Goal: Task Accomplishment & Management: Use online tool/utility

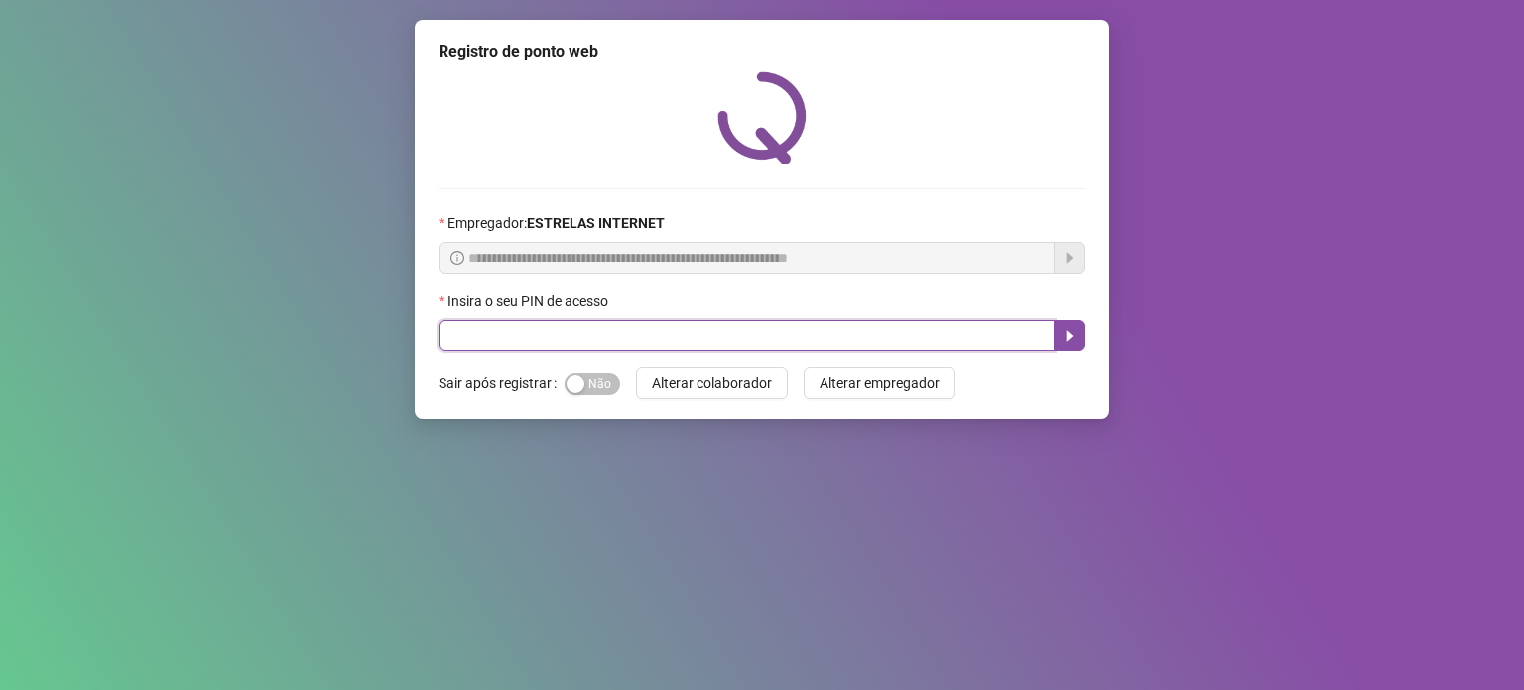
click at [594, 323] on input "text" at bounding box center [747, 336] width 616 height 32
type input "*****"
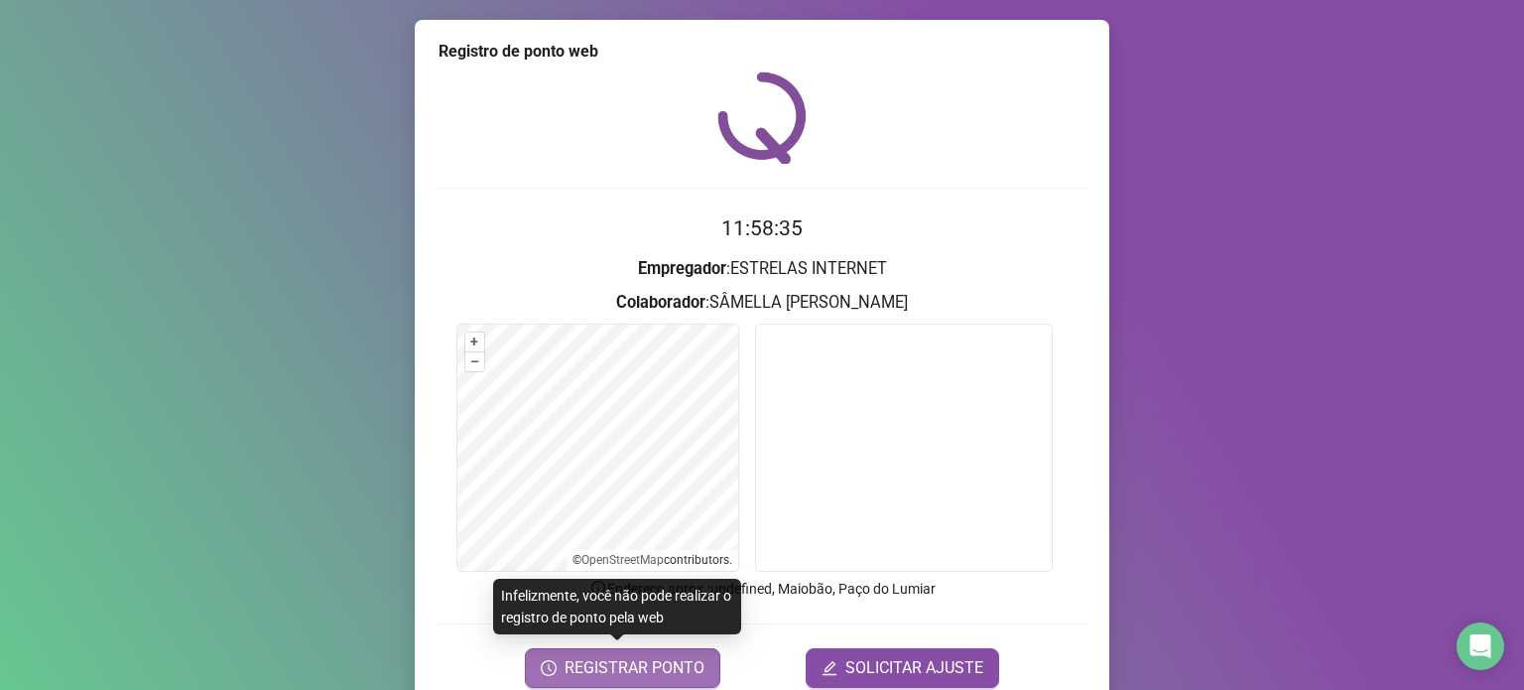
click at [621, 681] on button "REGISTRAR PONTO" at bounding box center [622, 668] width 195 height 40
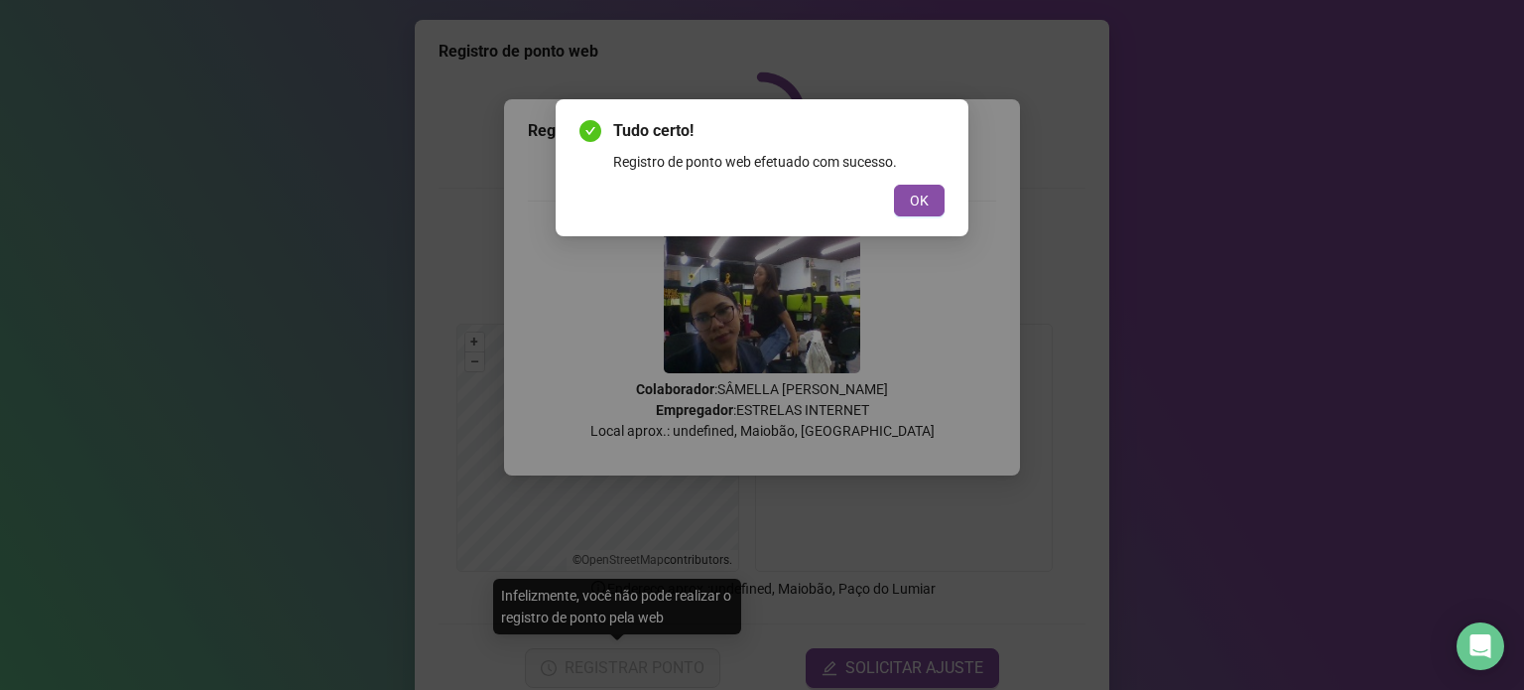
click at [954, 204] on div "Tudo certo! Registro de ponto web efetuado com sucesso. OK" at bounding box center [762, 167] width 413 height 137
click at [937, 203] on button "OK" at bounding box center [919, 201] width 51 height 32
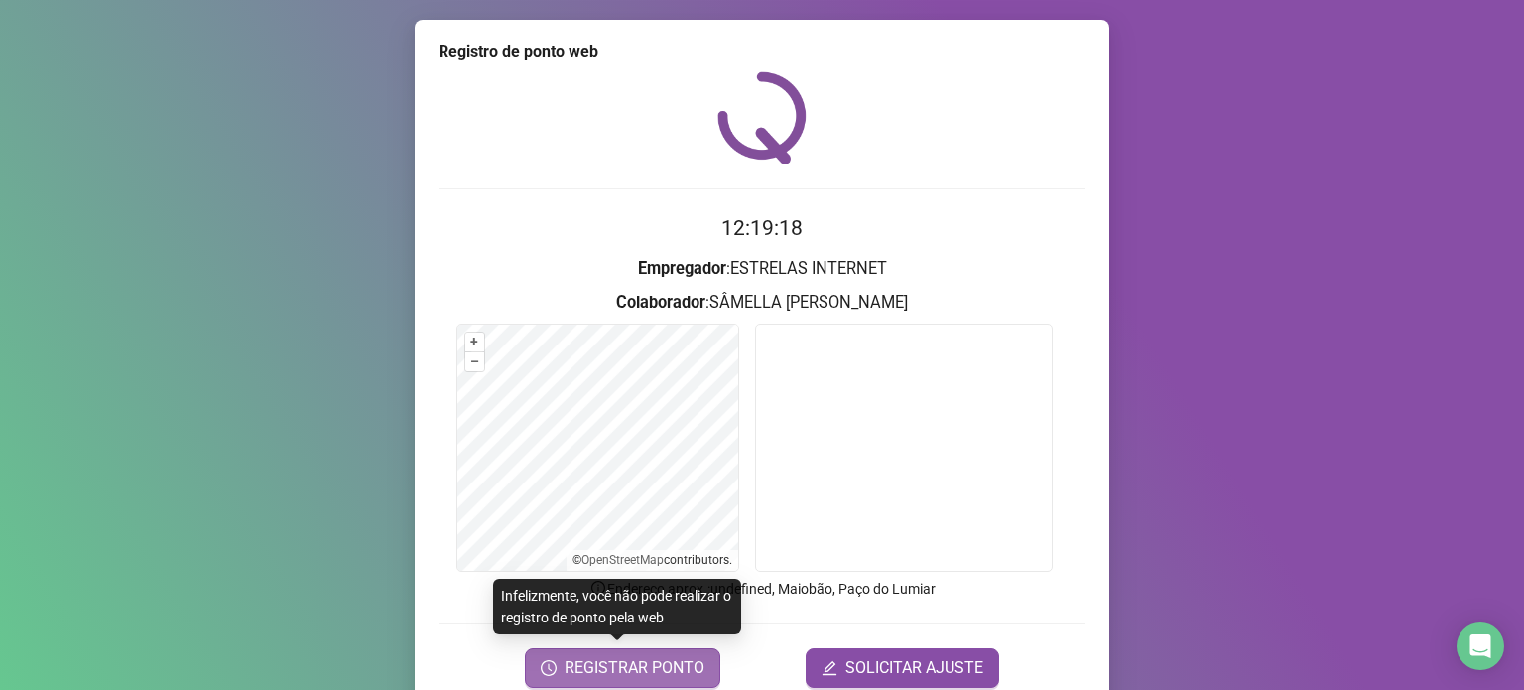
click at [607, 658] on span "REGISTRAR PONTO" at bounding box center [635, 668] width 140 height 24
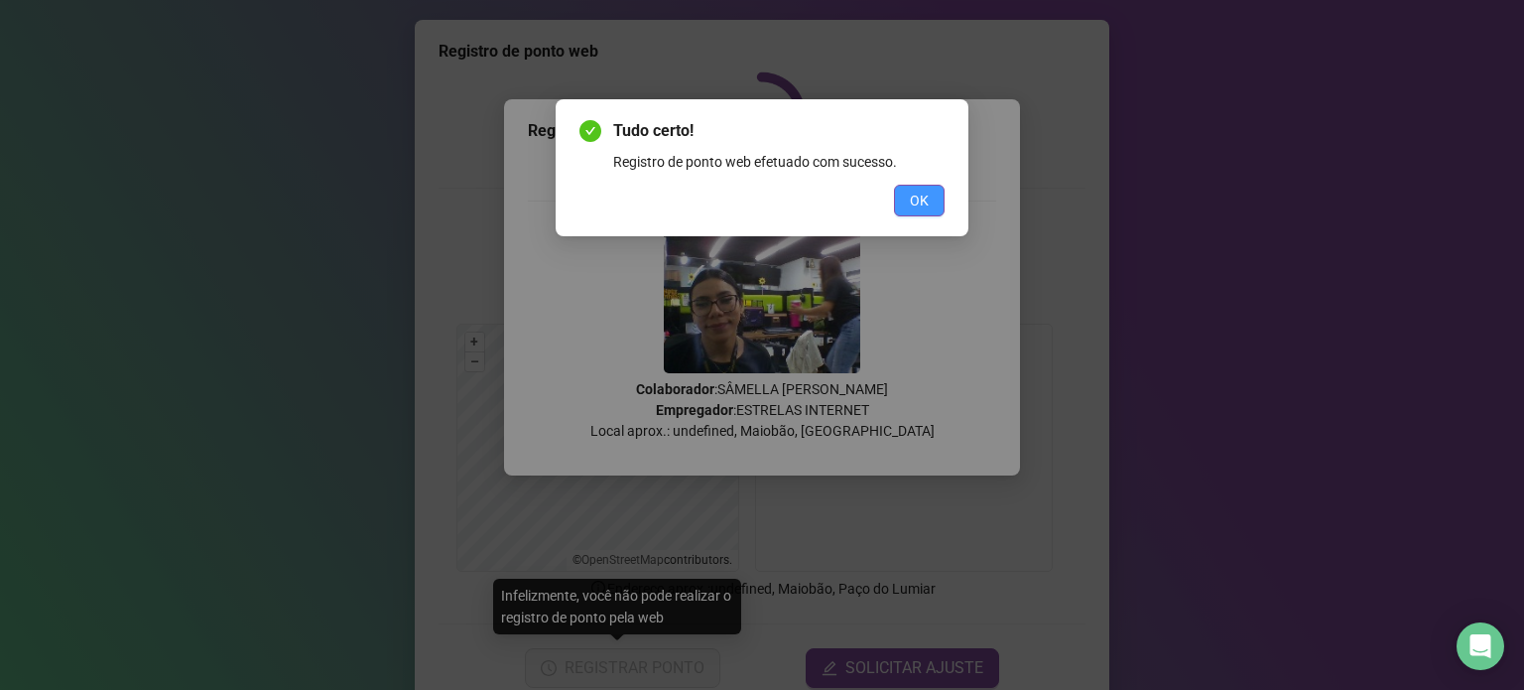
click at [909, 192] on button "OK" at bounding box center [919, 201] width 51 height 32
